Goal: Transaction & Acquisition: Purchase product/service

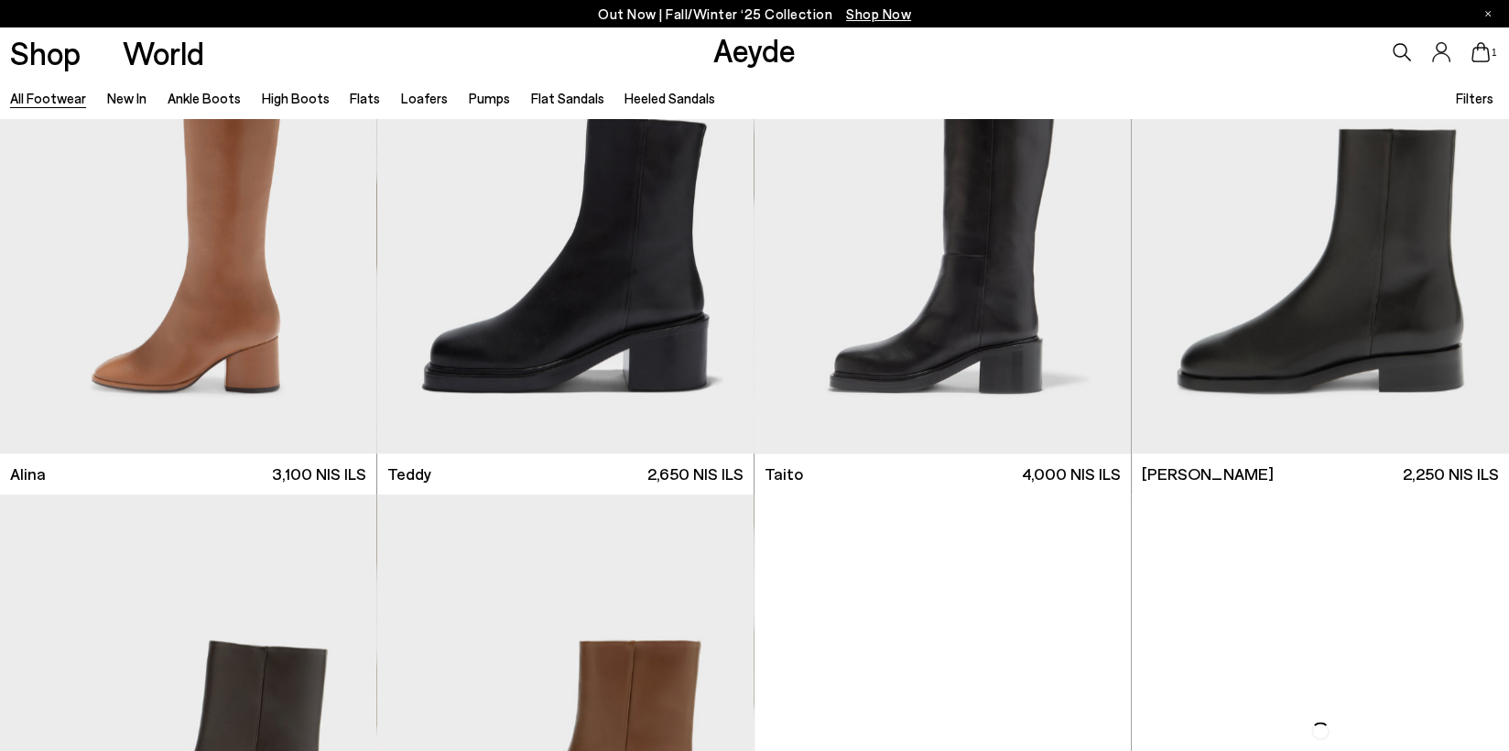
scroll to position [11998, 0]
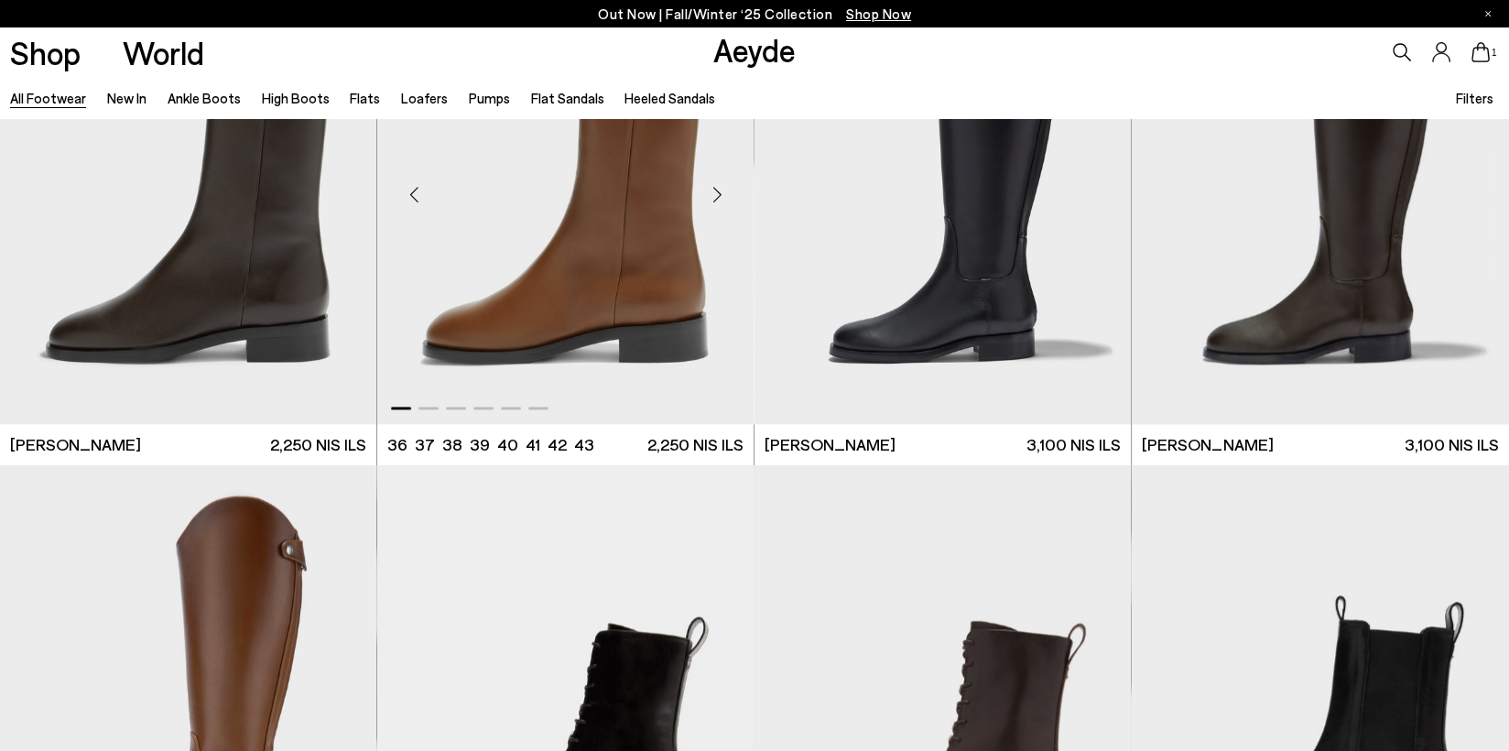
click at [583, 220] on img "1 / 6" at bounding box center [565, 188] width 376 height 474
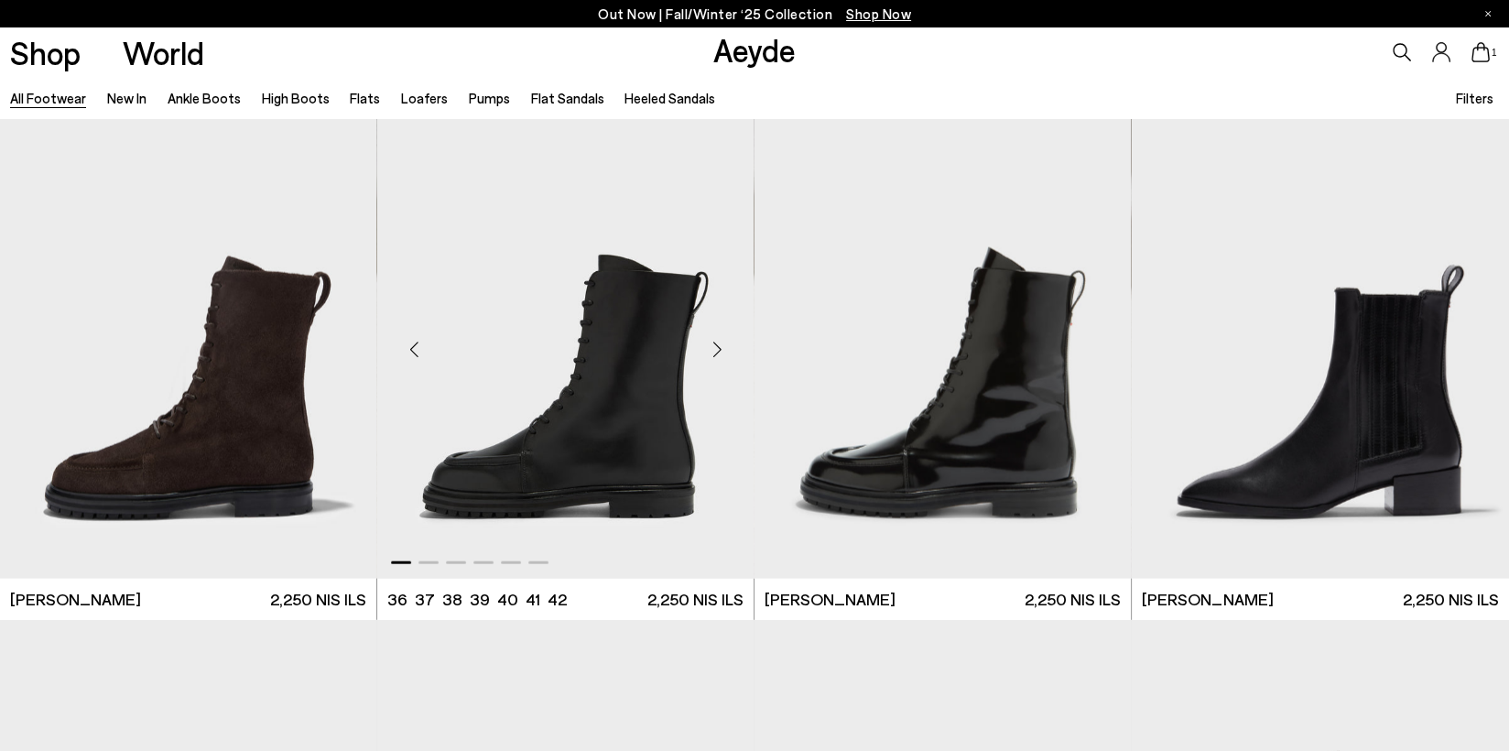
scroll to position [13922, 0]
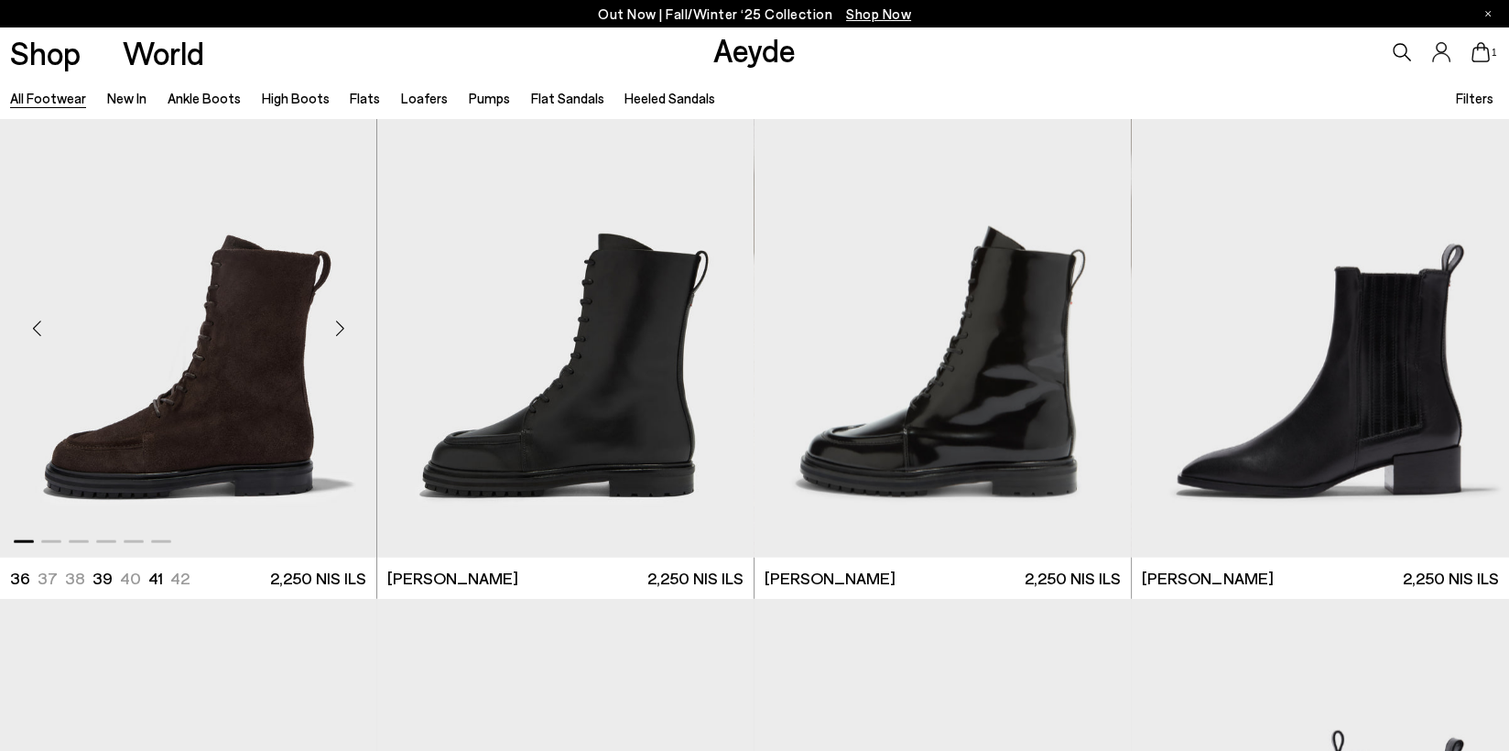
click at [245, 434] on img "1 / 6" at bounding box center [188, 321] width 376 height 474
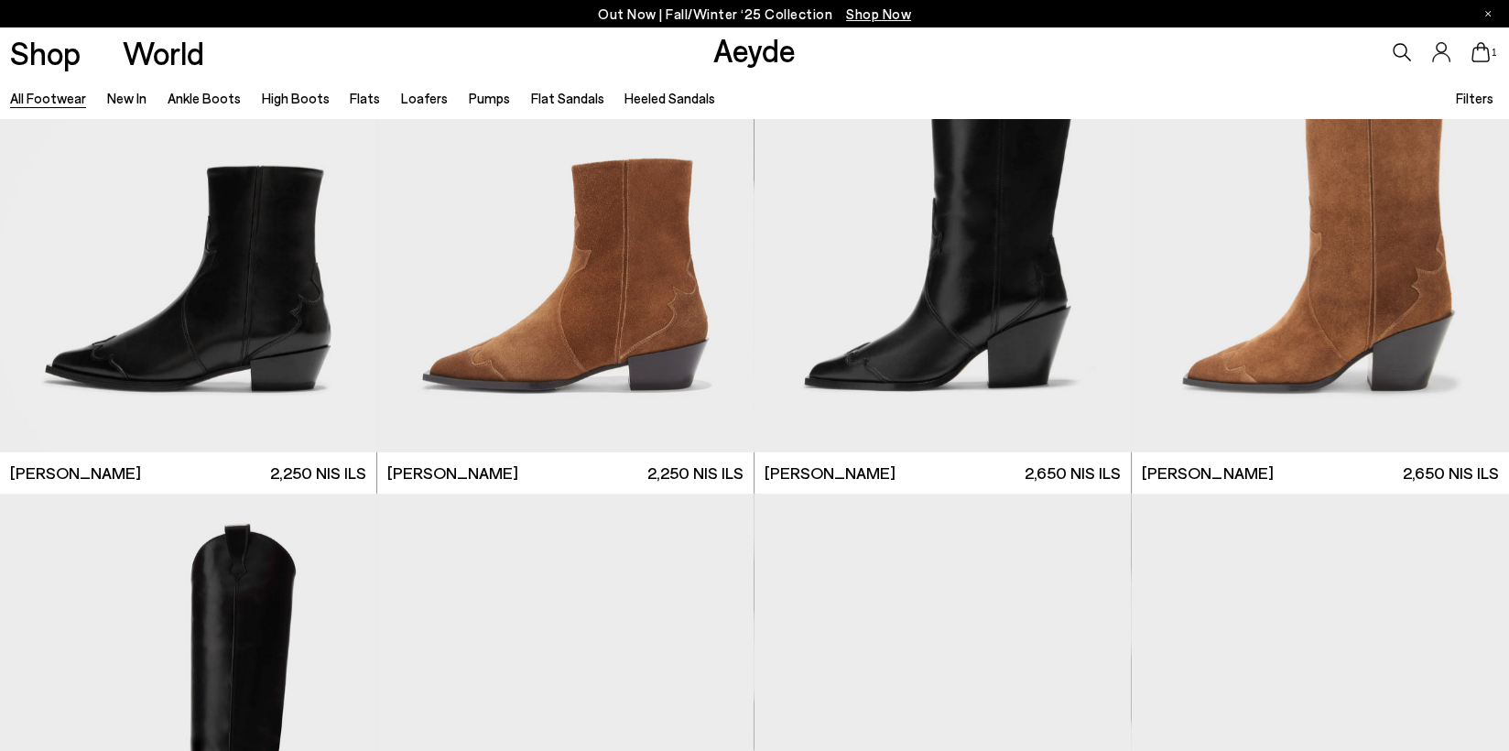
scroll to position [16028, 0]
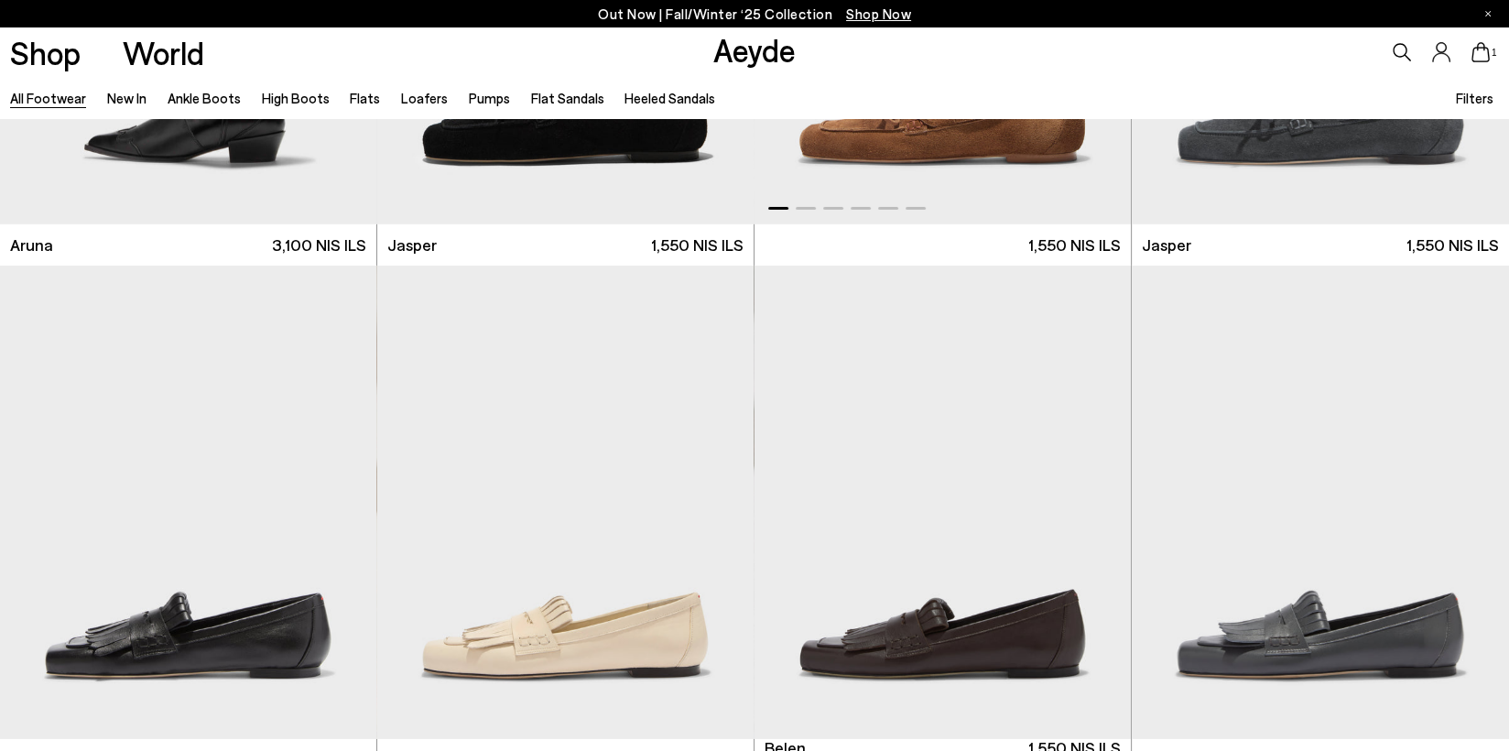
scroll to position [16486, 0]
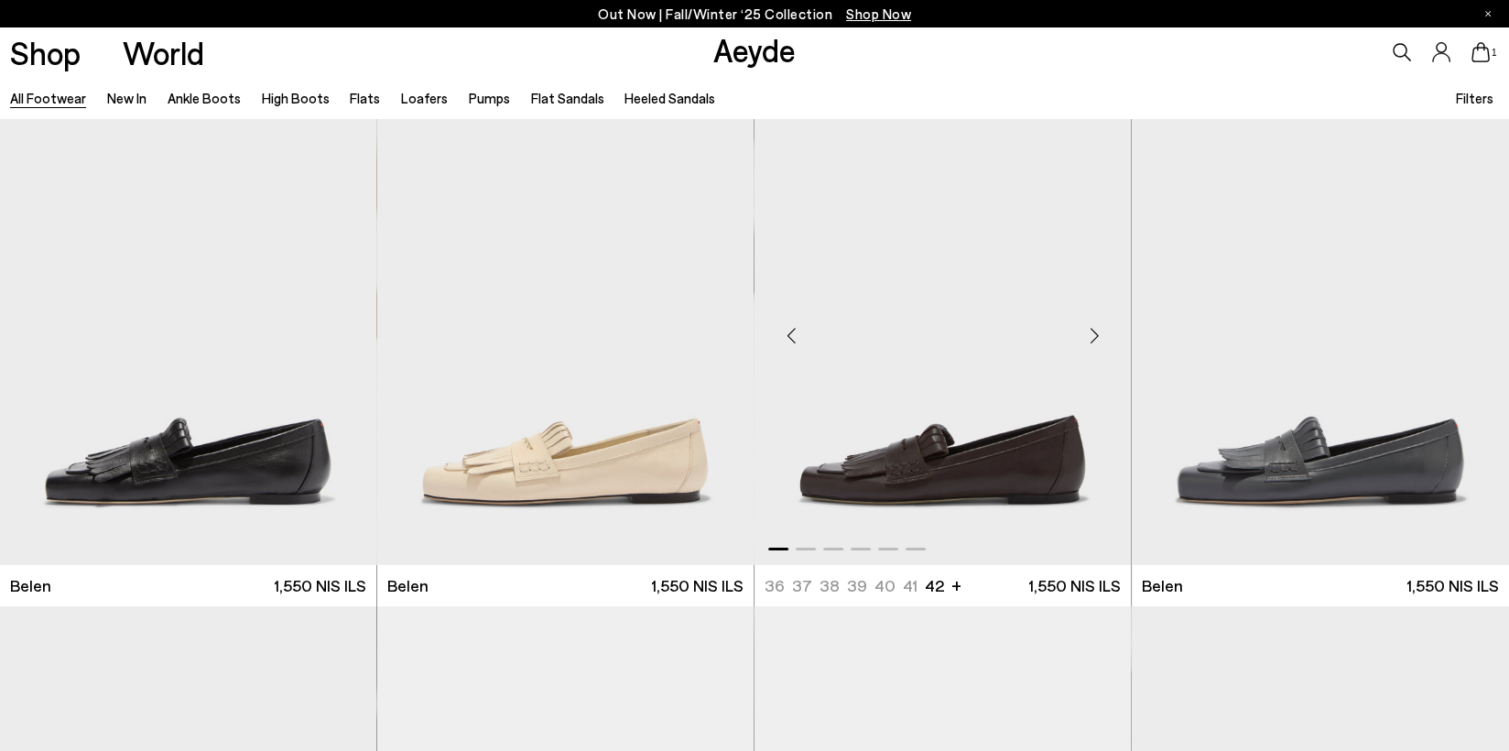
click at [973, 421] on img "1 / 6" at bounding box center [943, 329] width 376 height 474
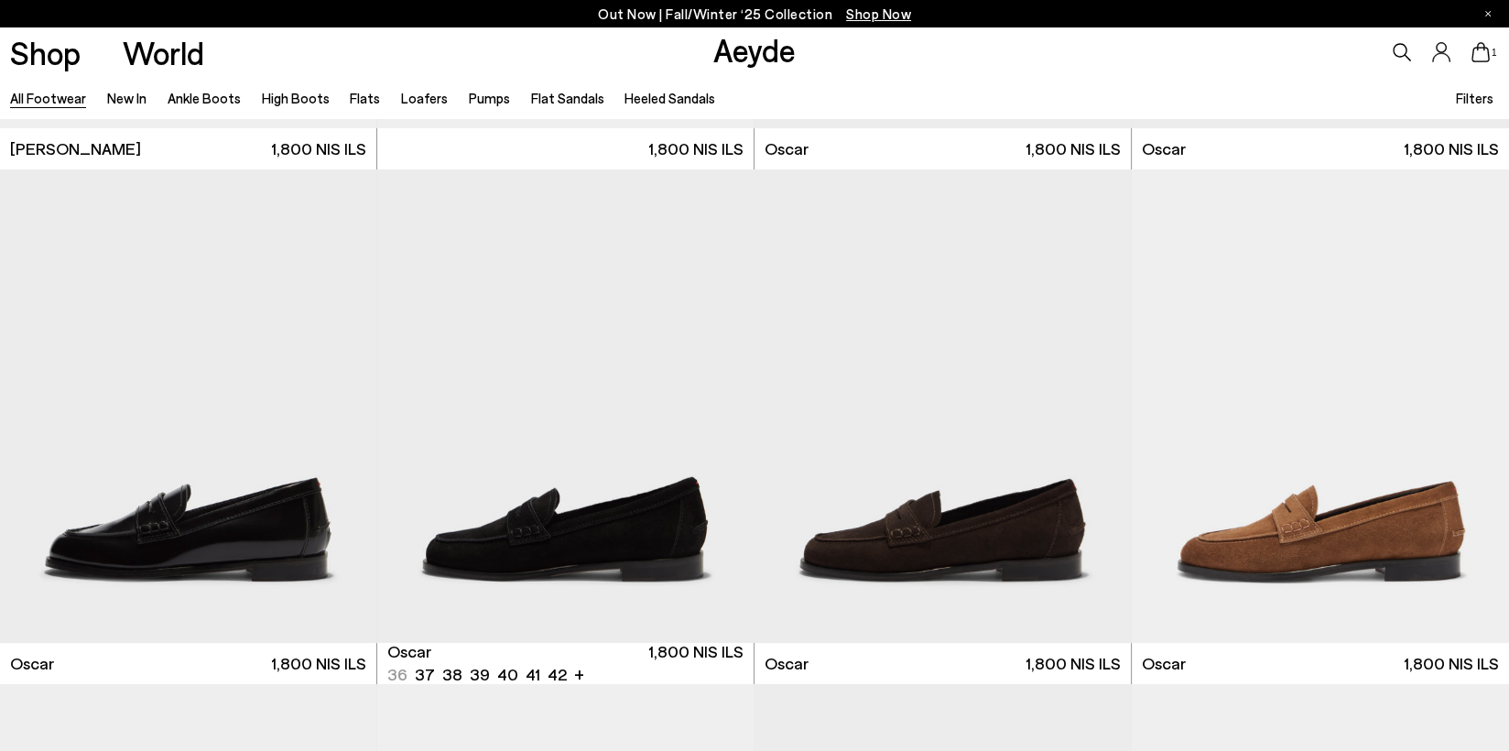
scroll to position [18226, 0]
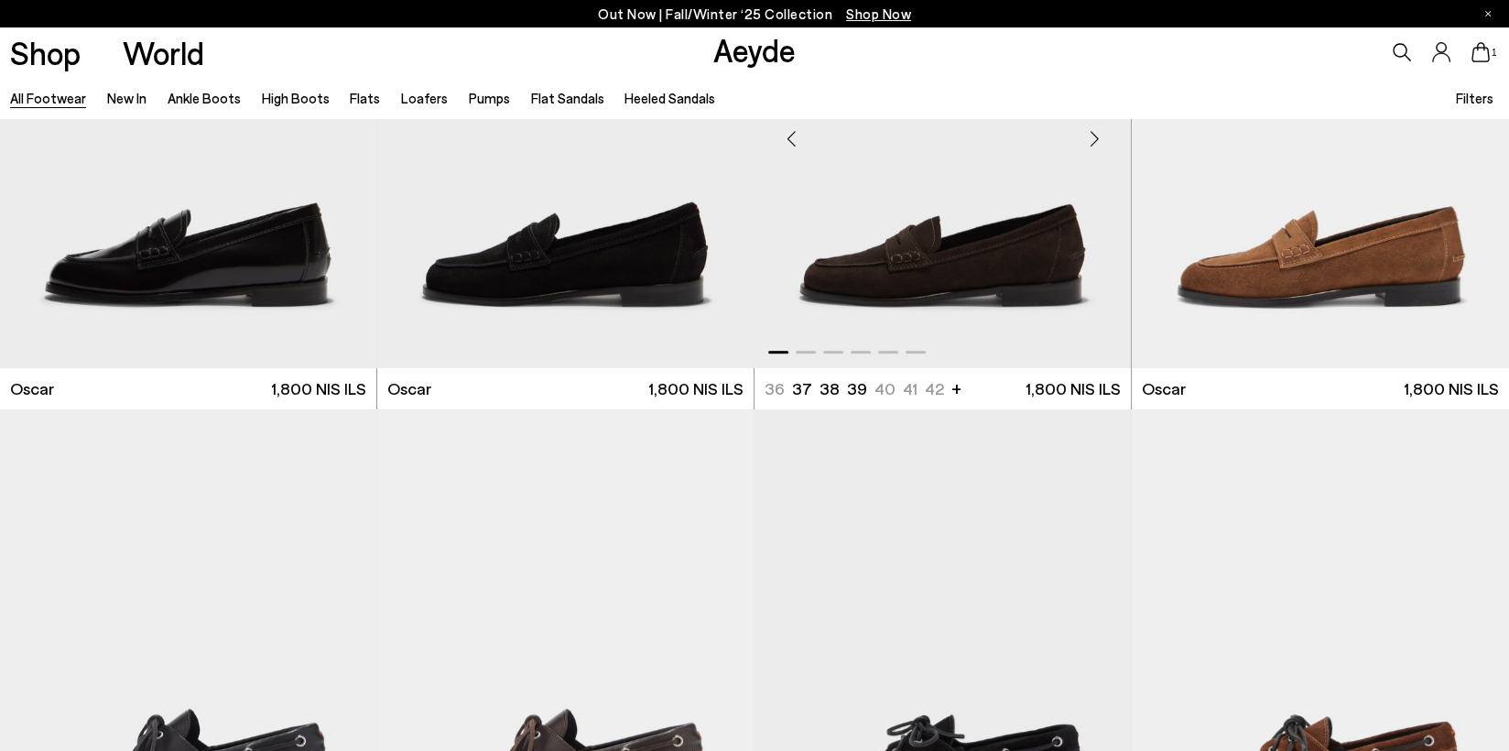
click at [832, 274] on img "1 / 6" at bounding box center [943, 132] width 376 height 474
click at [1271, 246] on img "1 / 6" at bounding box center [1320, 132] width 377 height 474
click at [1297, 287] on img "1 / 6" at bounding box center [1320, 132] width 377 height 474
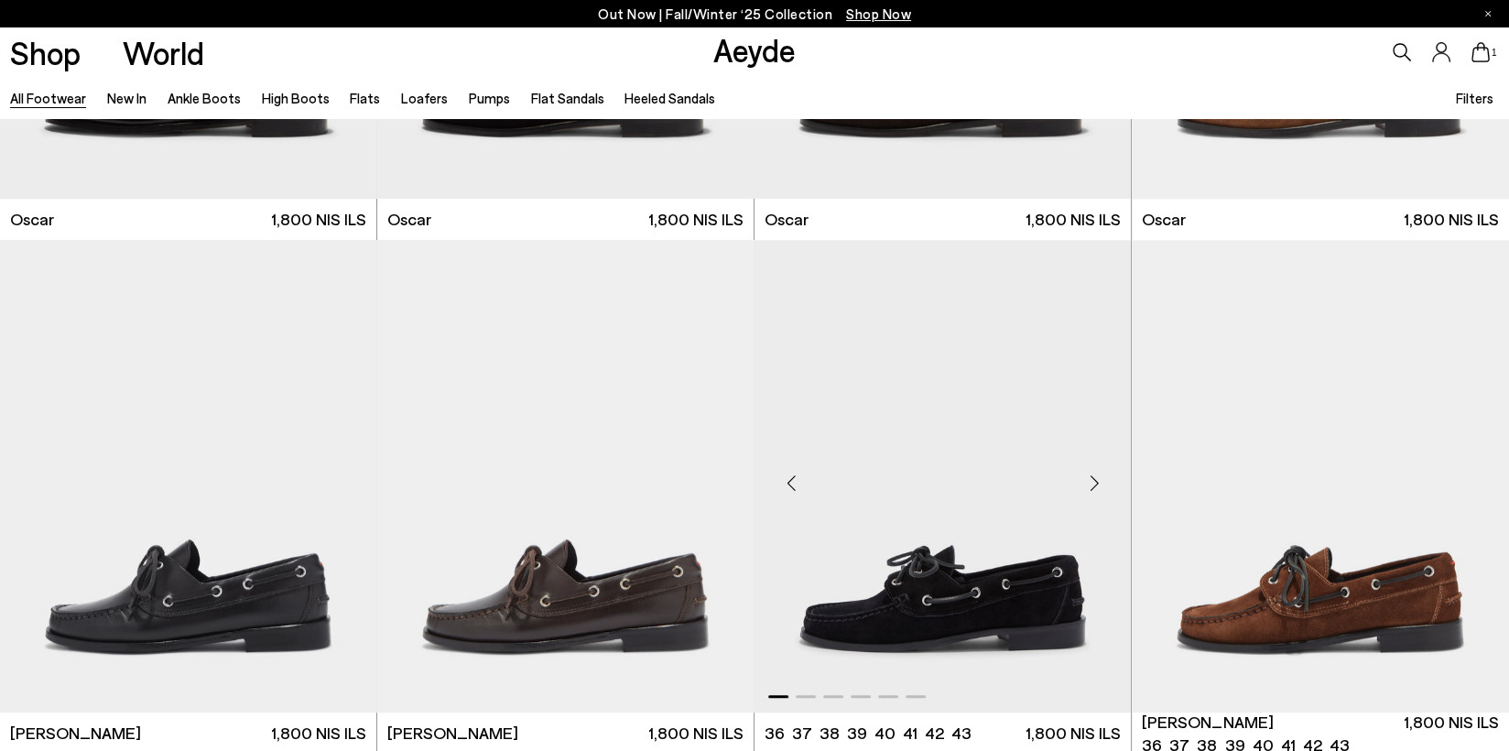
scroll to position [18501, 0]
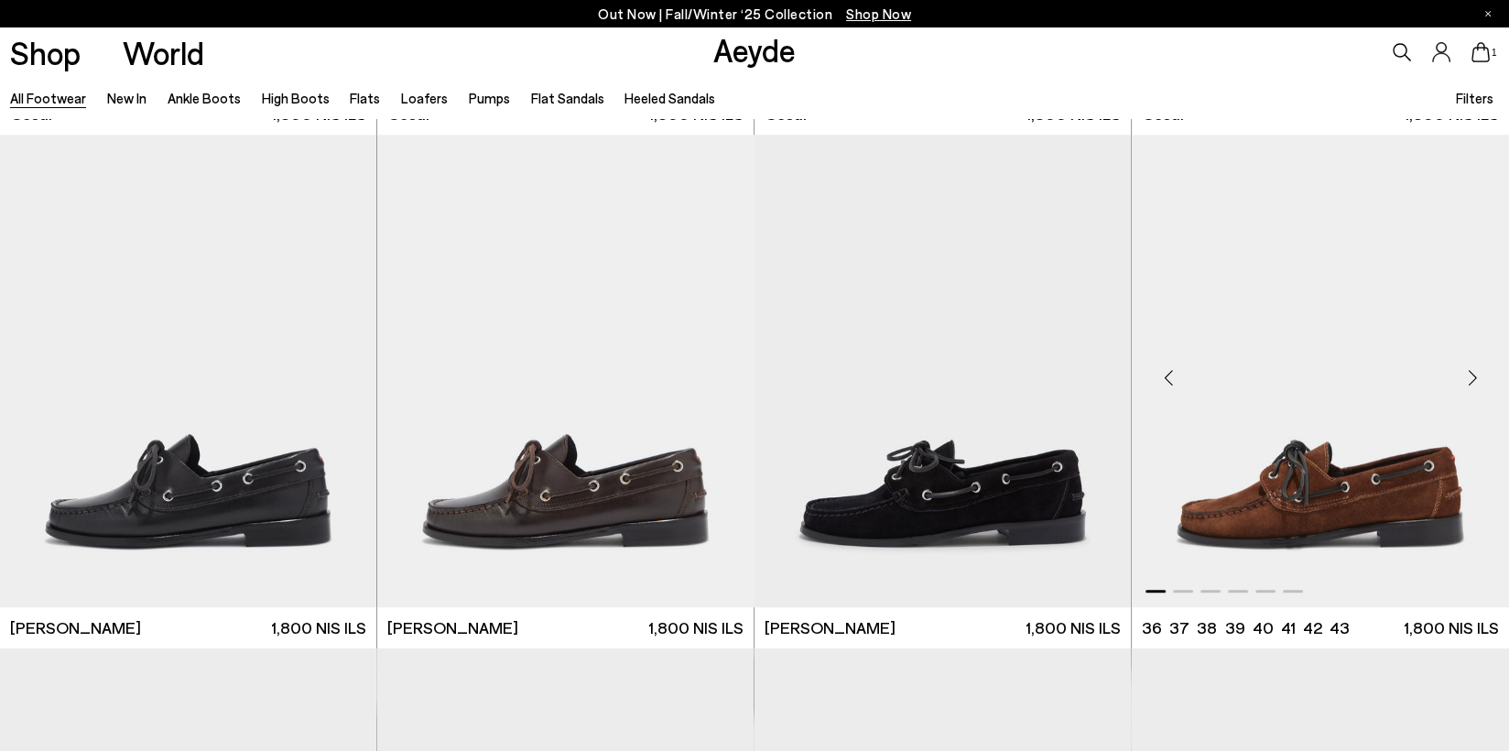
click at [1303, 466] on img "1 / 6" at bounding box center [1320, 372] width 377 height 474
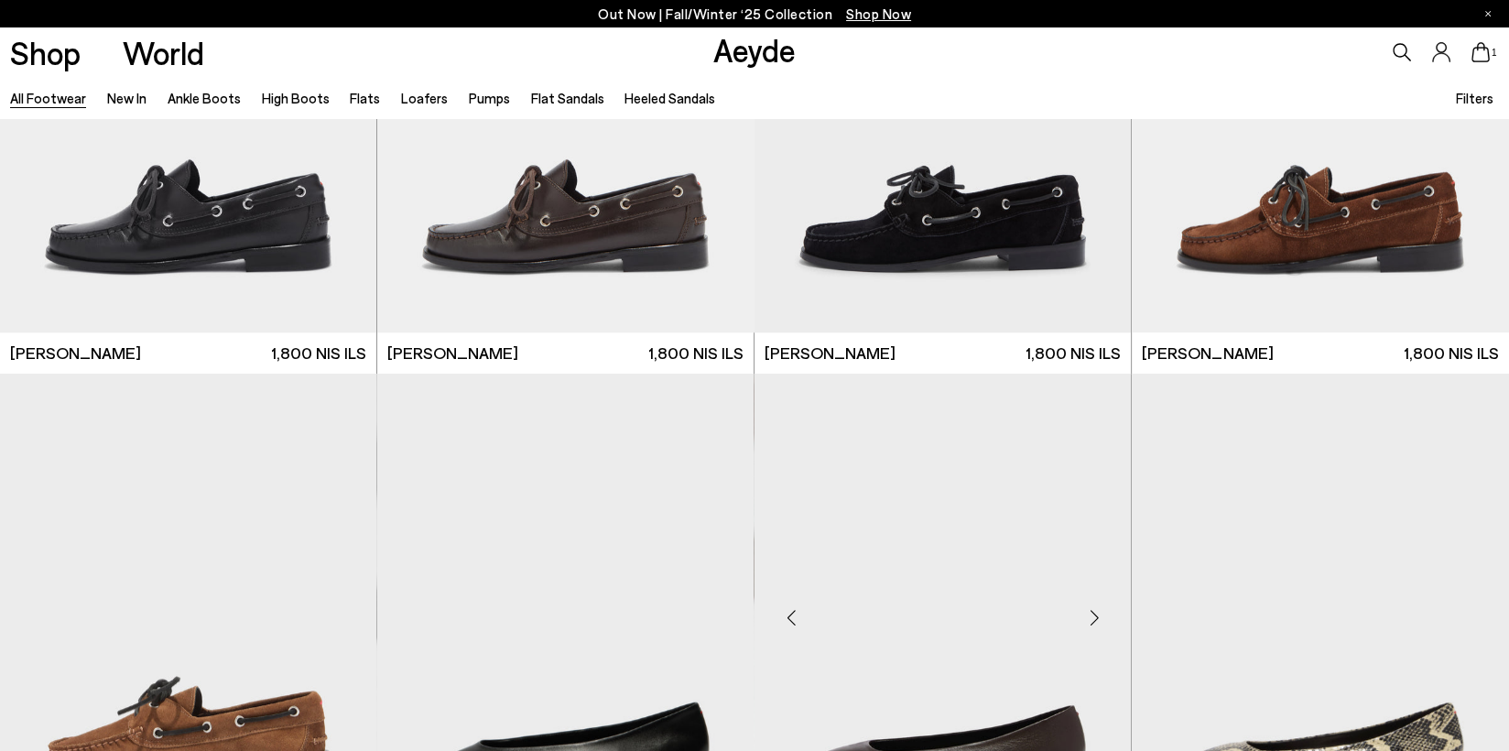
scroll to position [19142, 0]
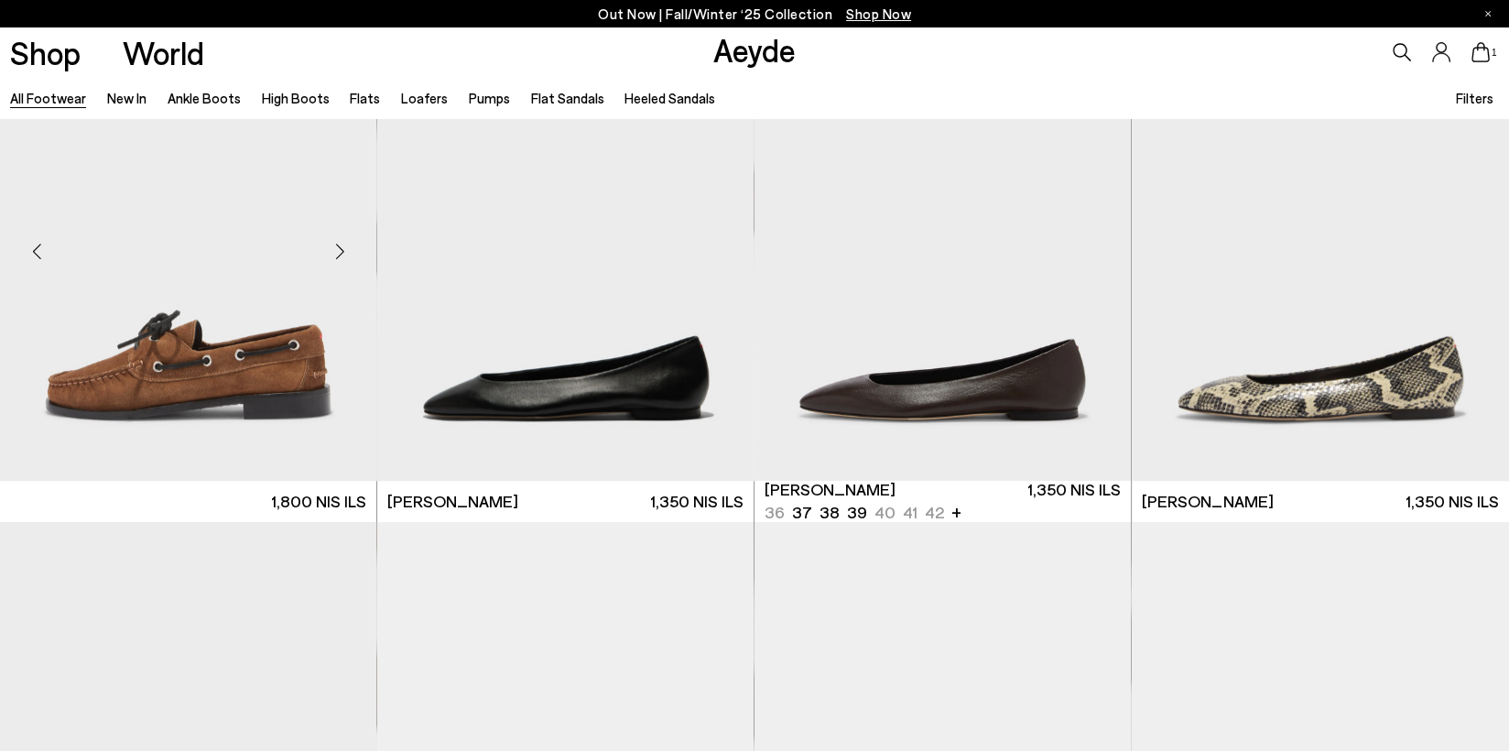
click at [208, 303] on img at bounding box center [188, 244] width 376 height 474
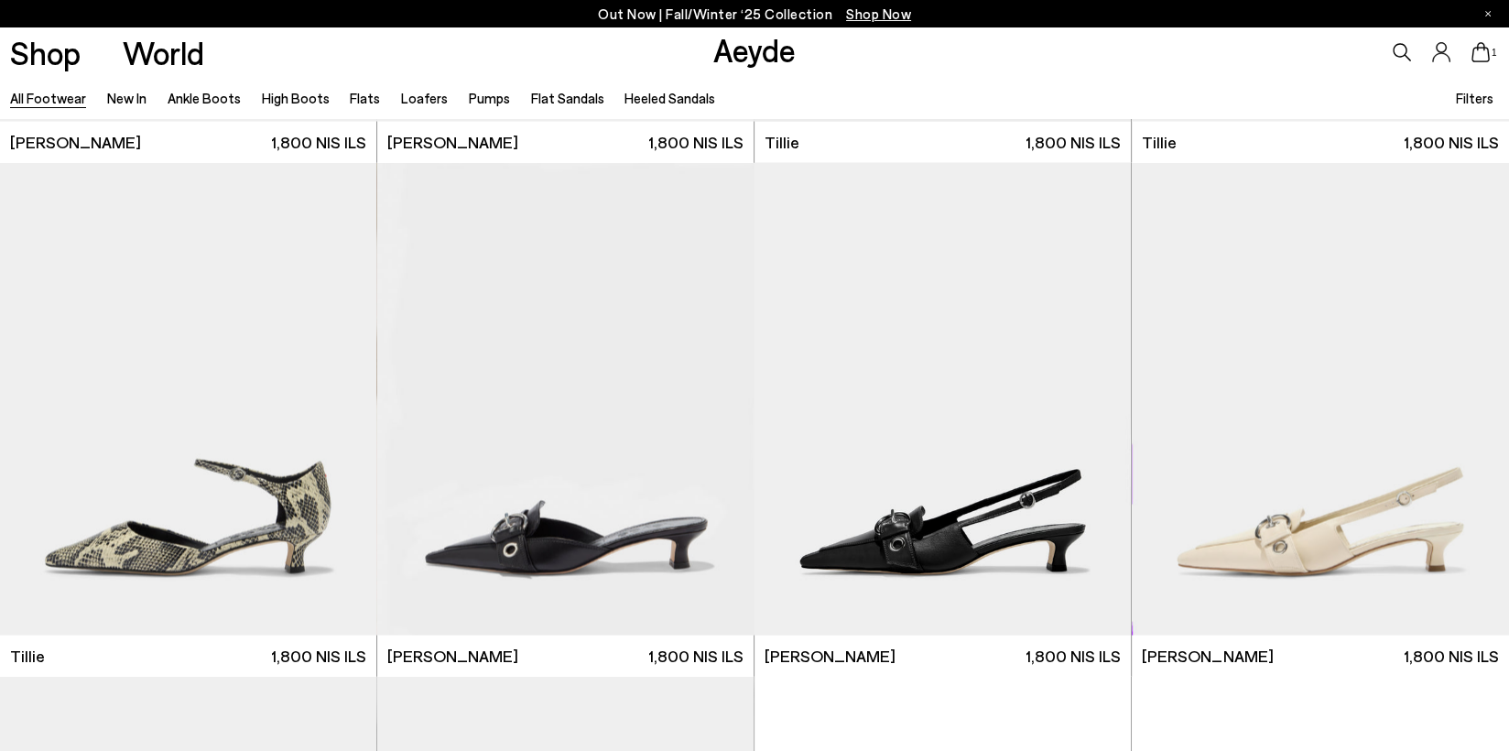
scroll to position [22623, 0]
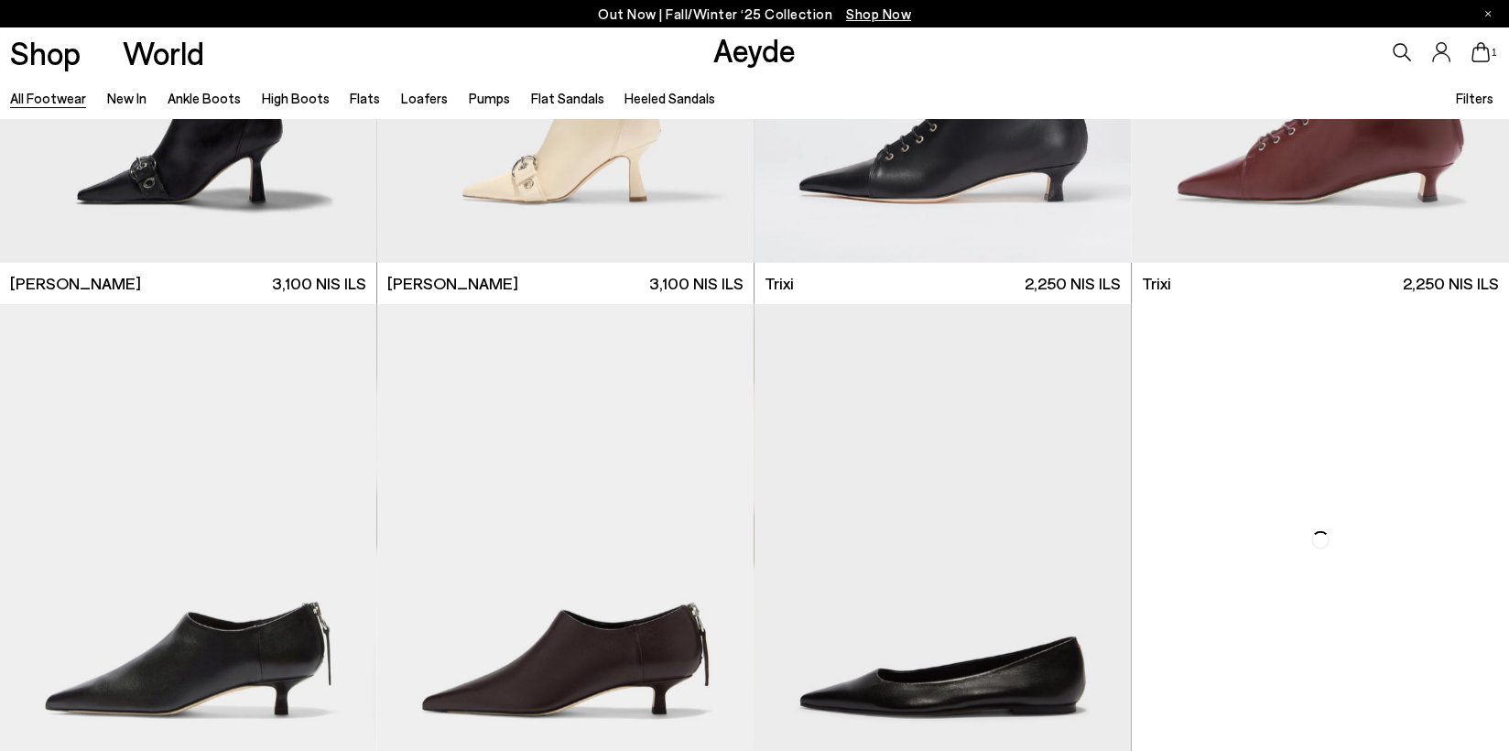
scroll to position [23997, 0]
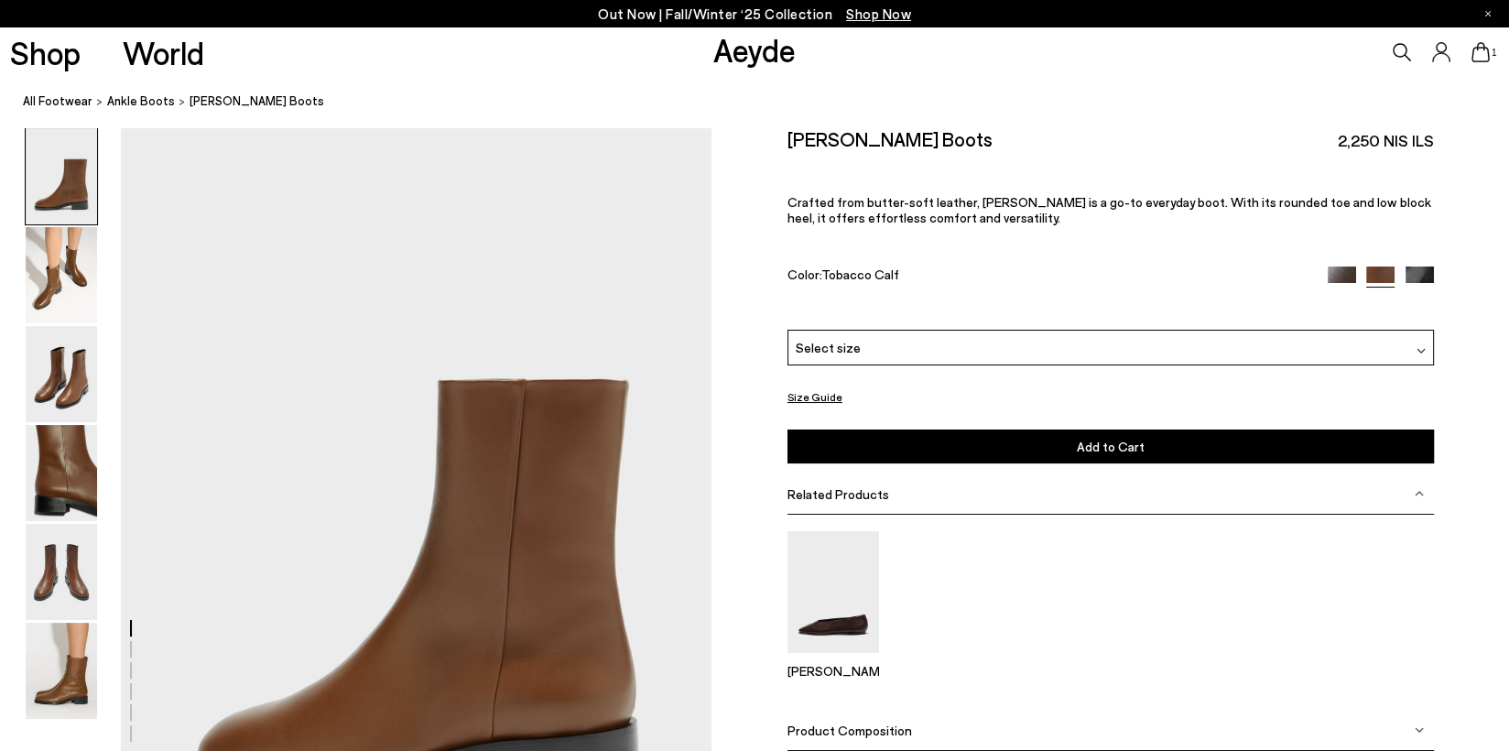
click at [1421, 338] on div at bounding box center [1421, 347] width 9 height 19
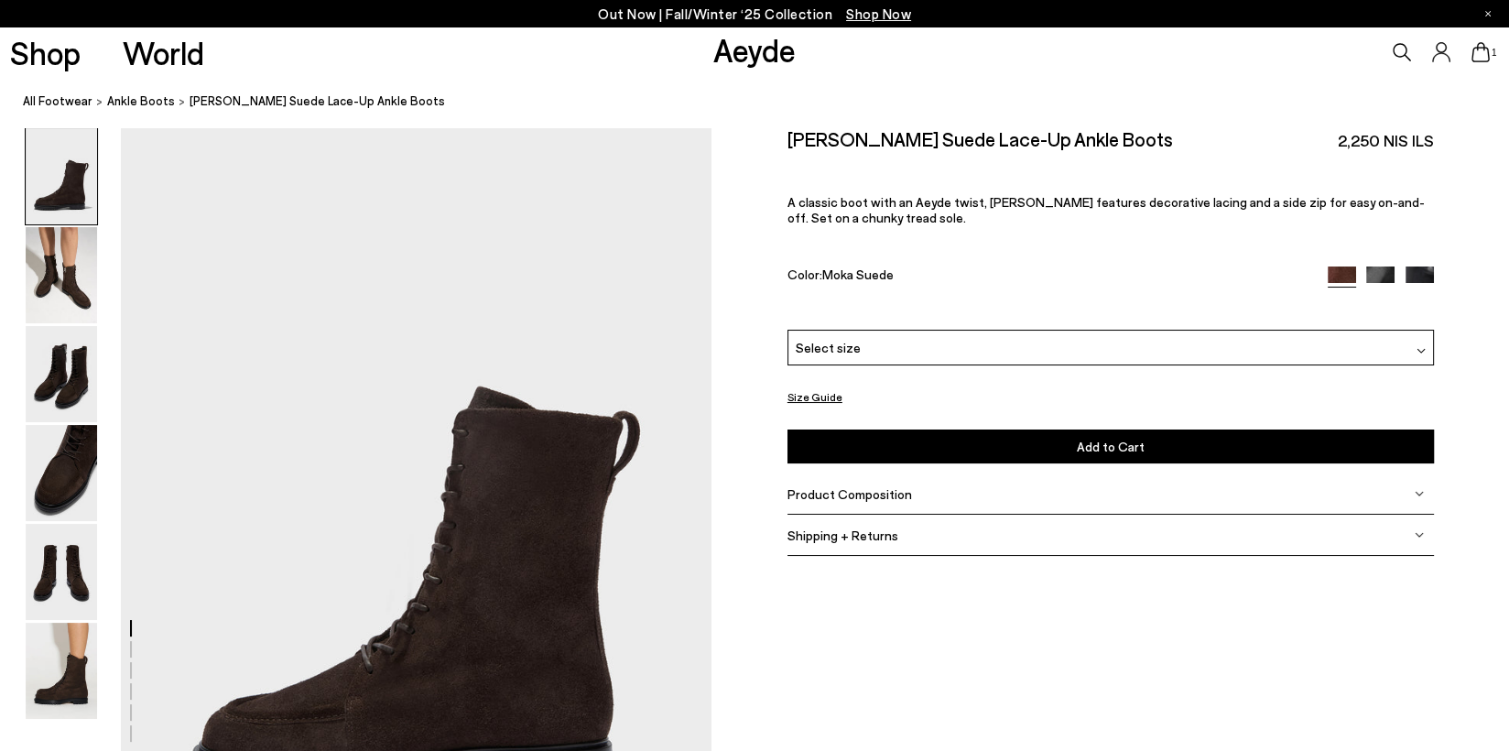
click at [1427, 343] on div "Select size" at bounding box center [1111, 348] width 647 height 36
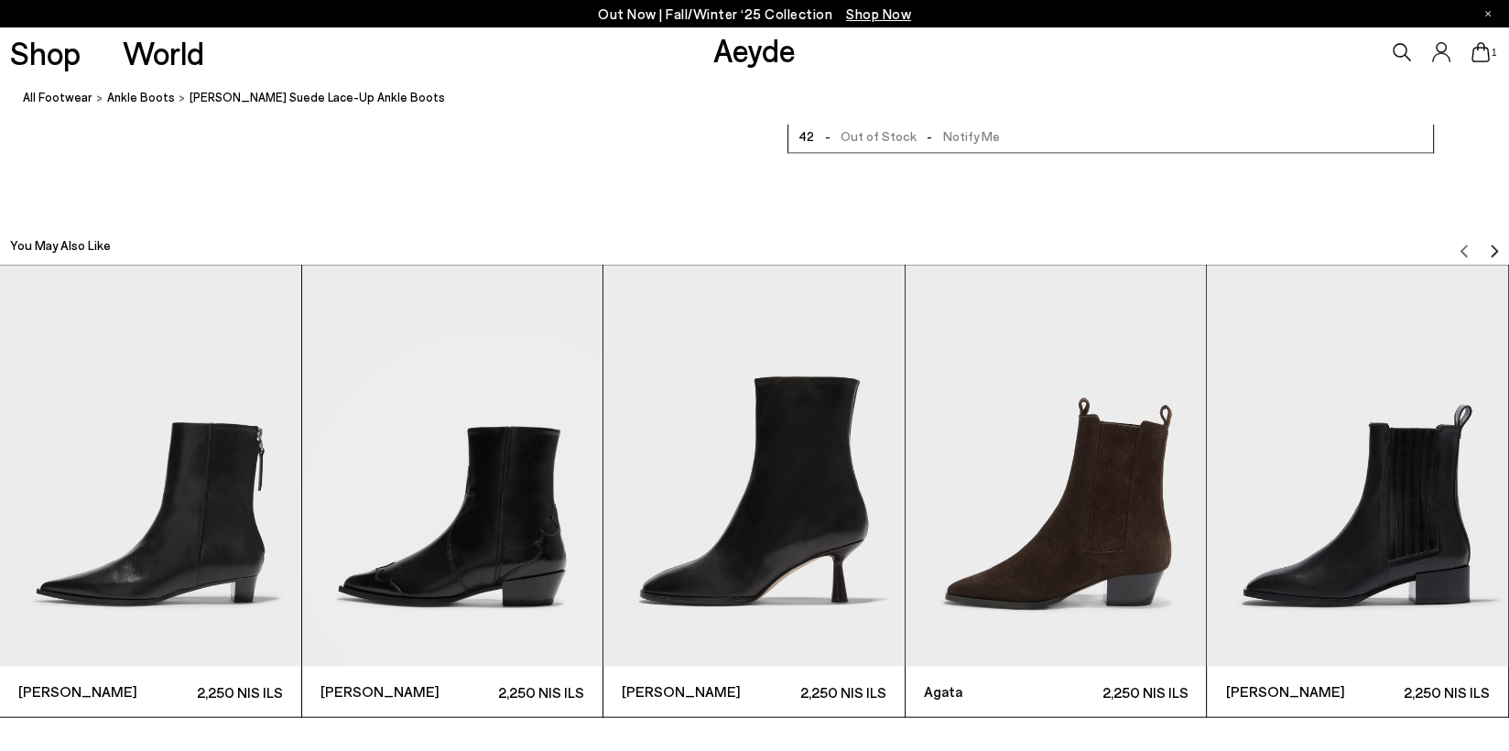
scroll to position [4288, 0]
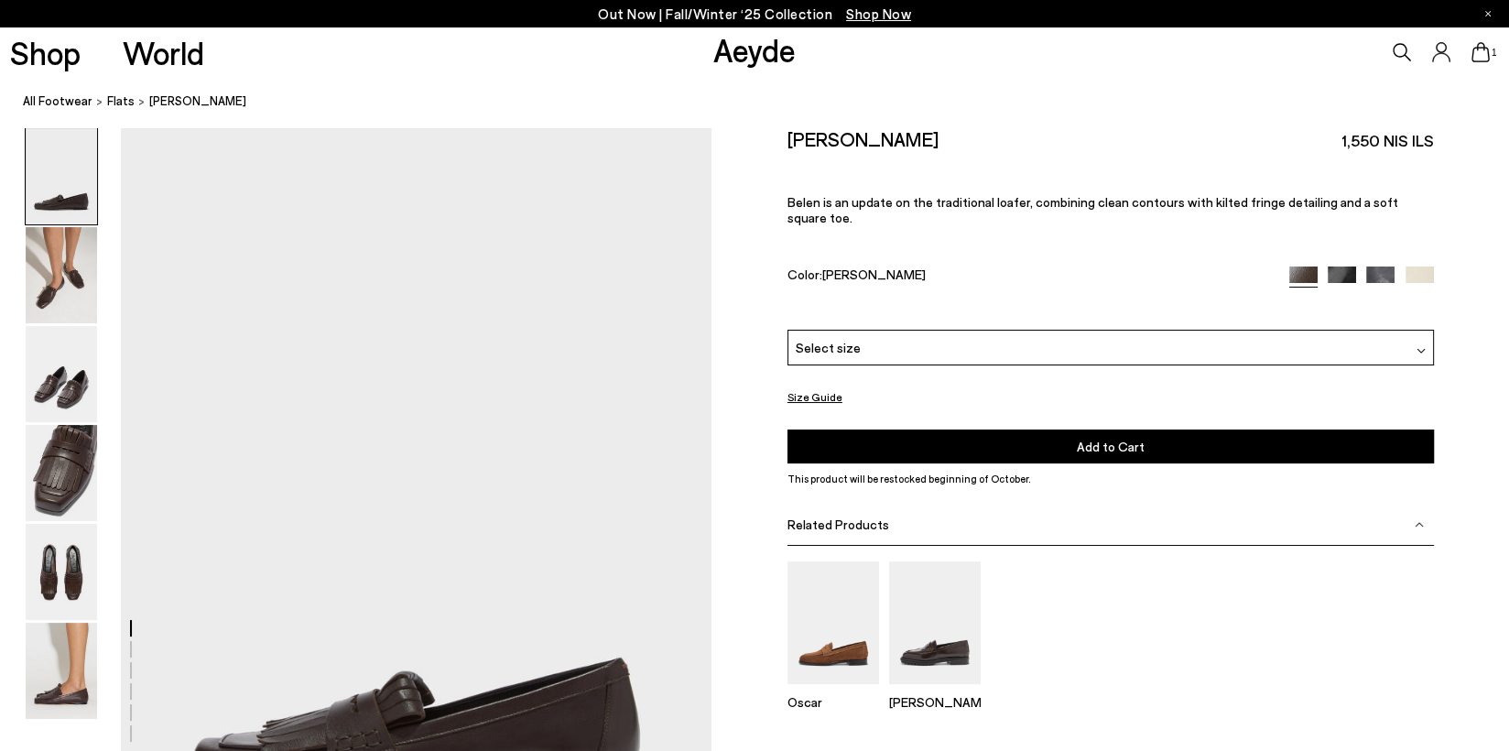
click at [1422, 338] on div at bounding box center [1421, 347] width 9 height 19
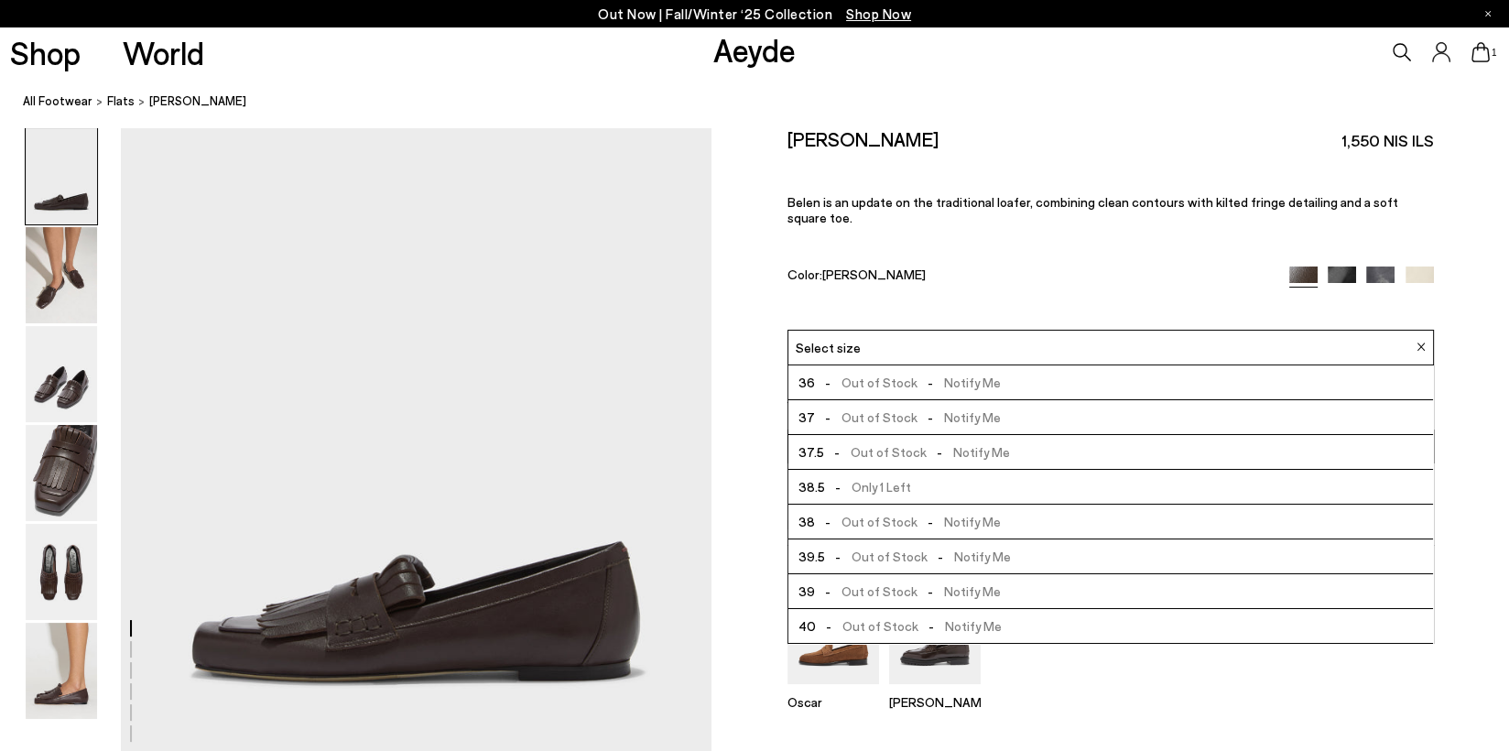
scroll to position [275, 0]
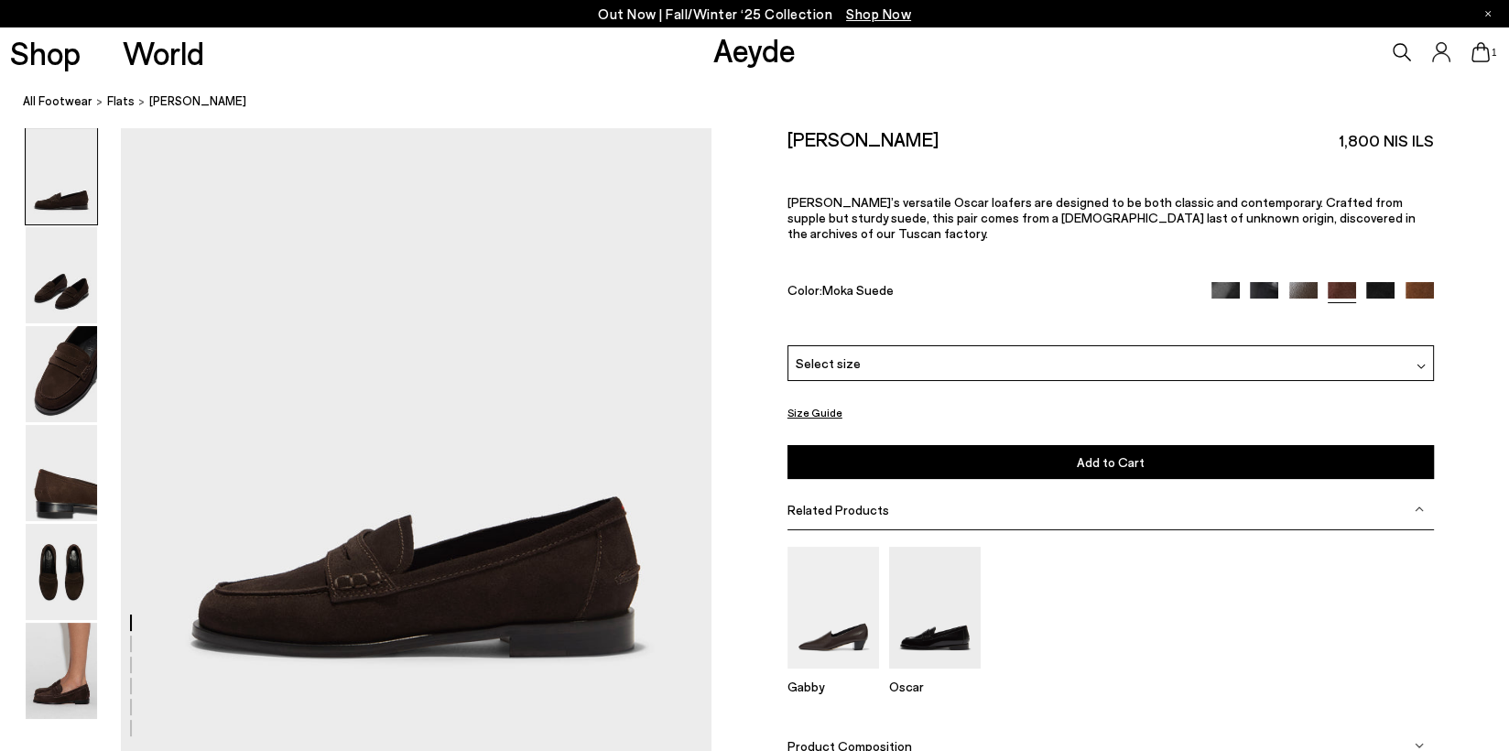
click at [1424, 362] on img at bounding box center [1421, 366] width 9 height 9
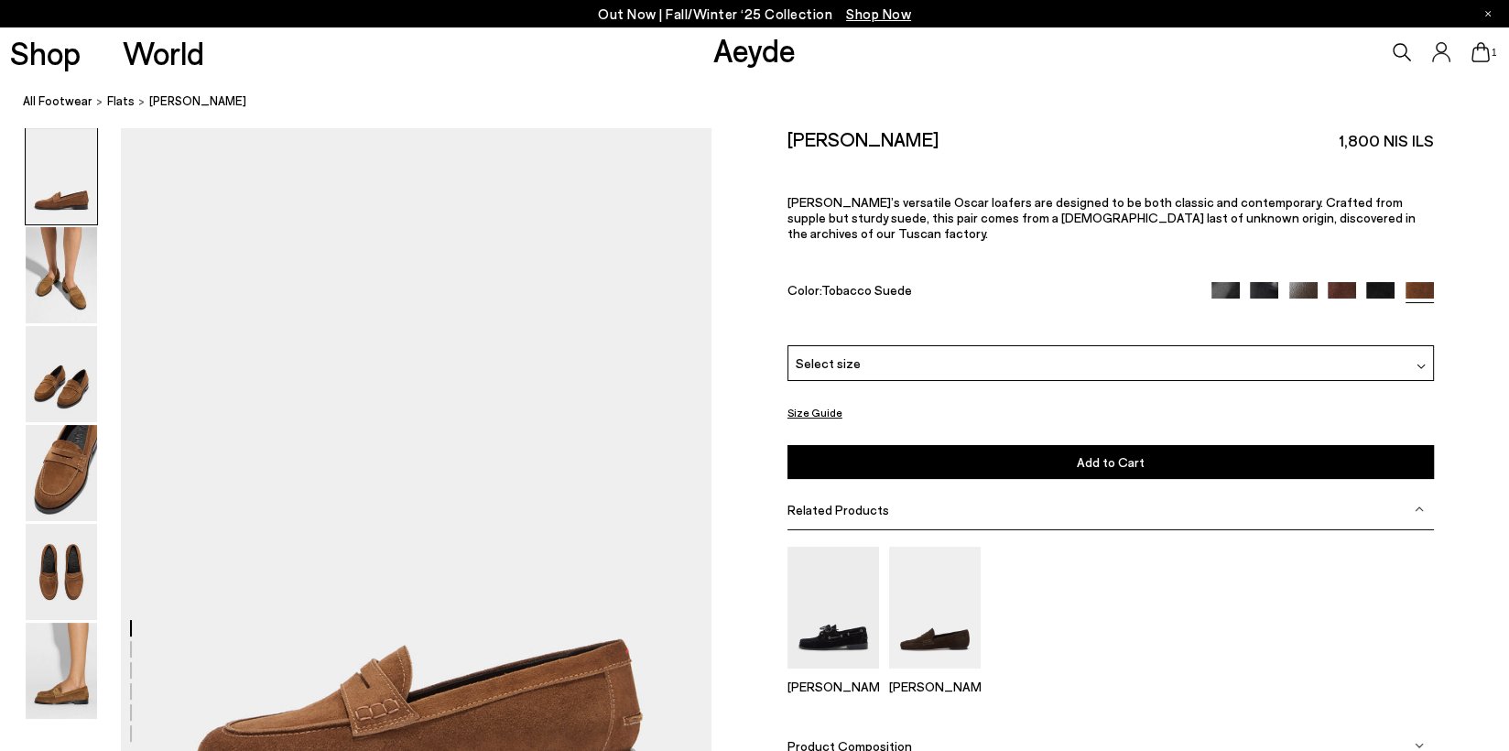
click at [1425, 345] on div "Select size" at bounding box center [1111, 363] width 647 height 36
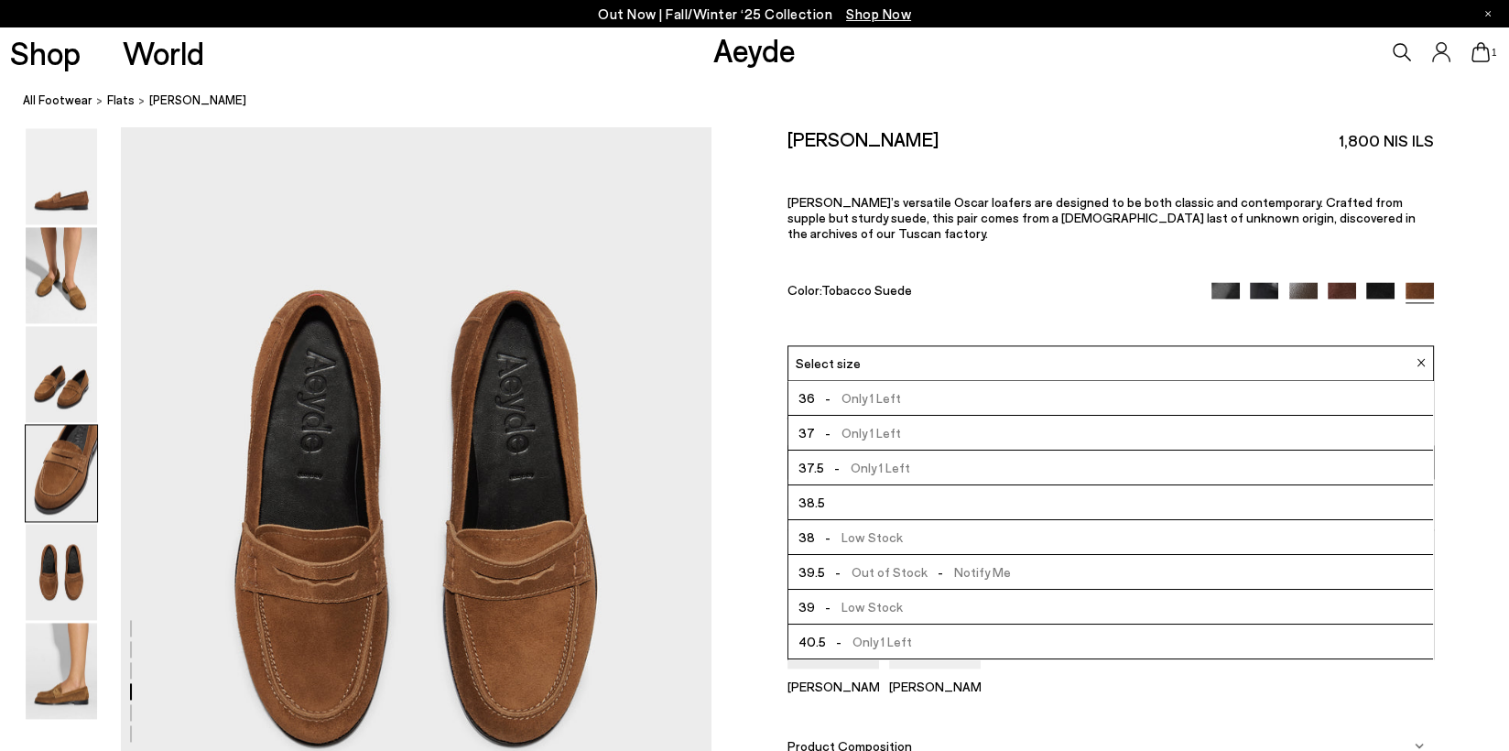
scroll to position [3297, 0]
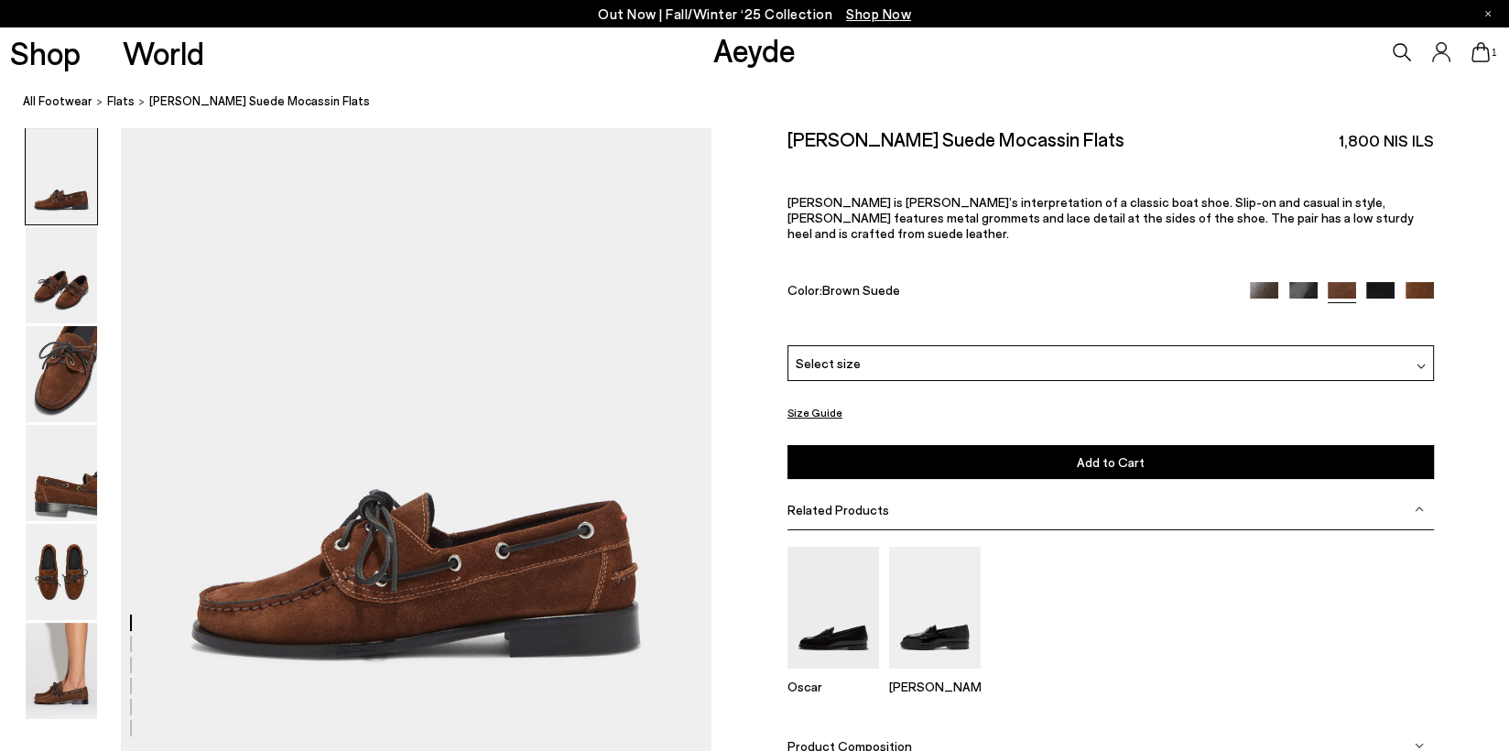
click at [1422, 354] on div at bounding box center [1421, 363] width 9 height 19
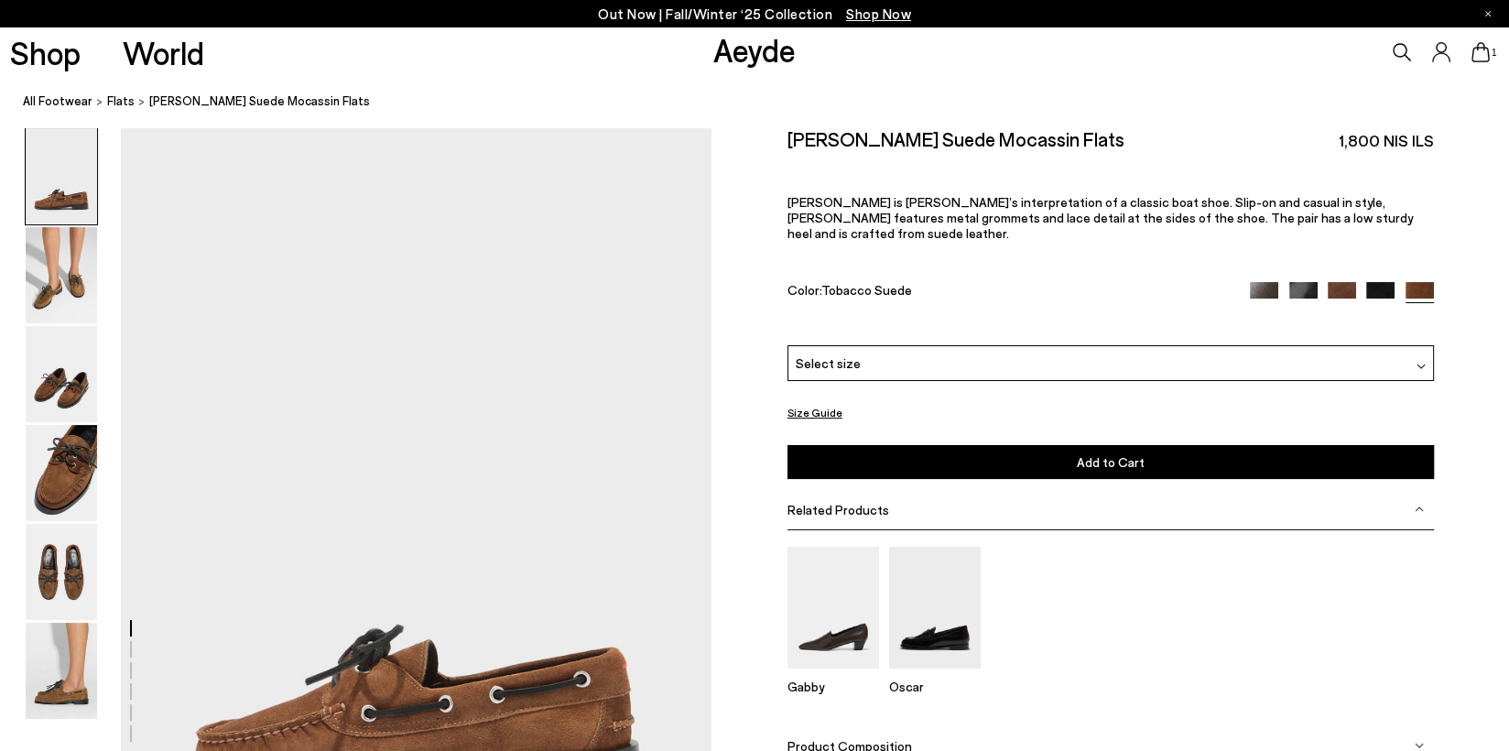
click at [1421, 362] on img at bounding box center [1421, 366] width 9 height 9
